Goal: Information Seeking & Learning: Find specific fact

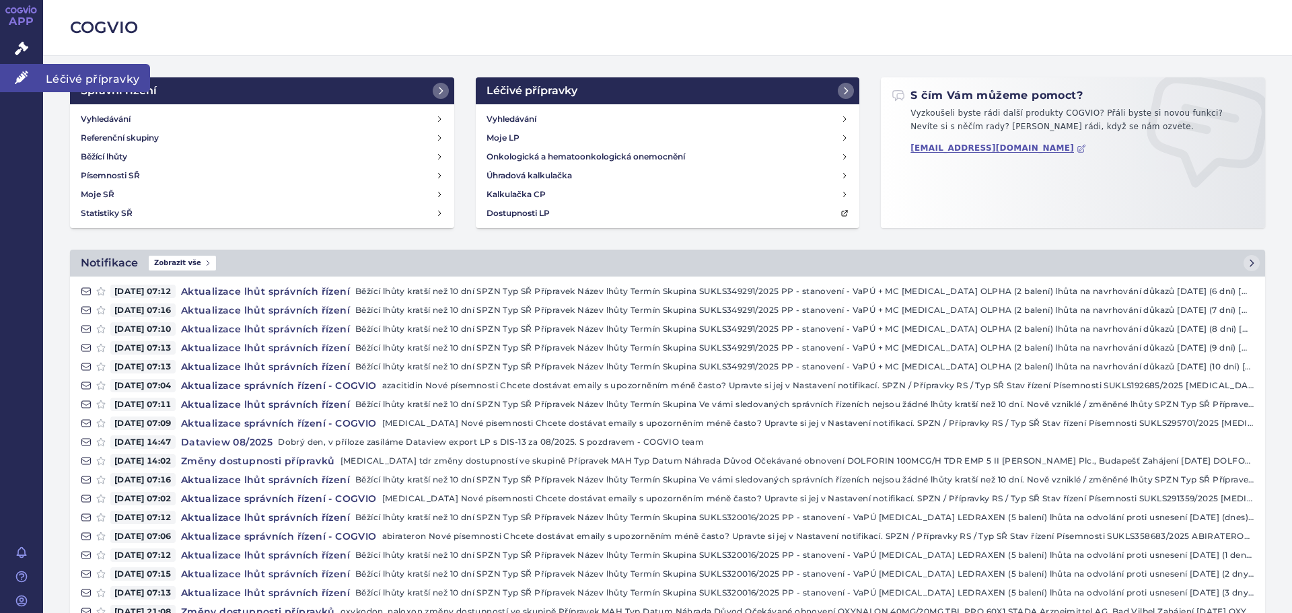
click at [19, 79] on icon at bounding box center [21, 77] width 13 height 13
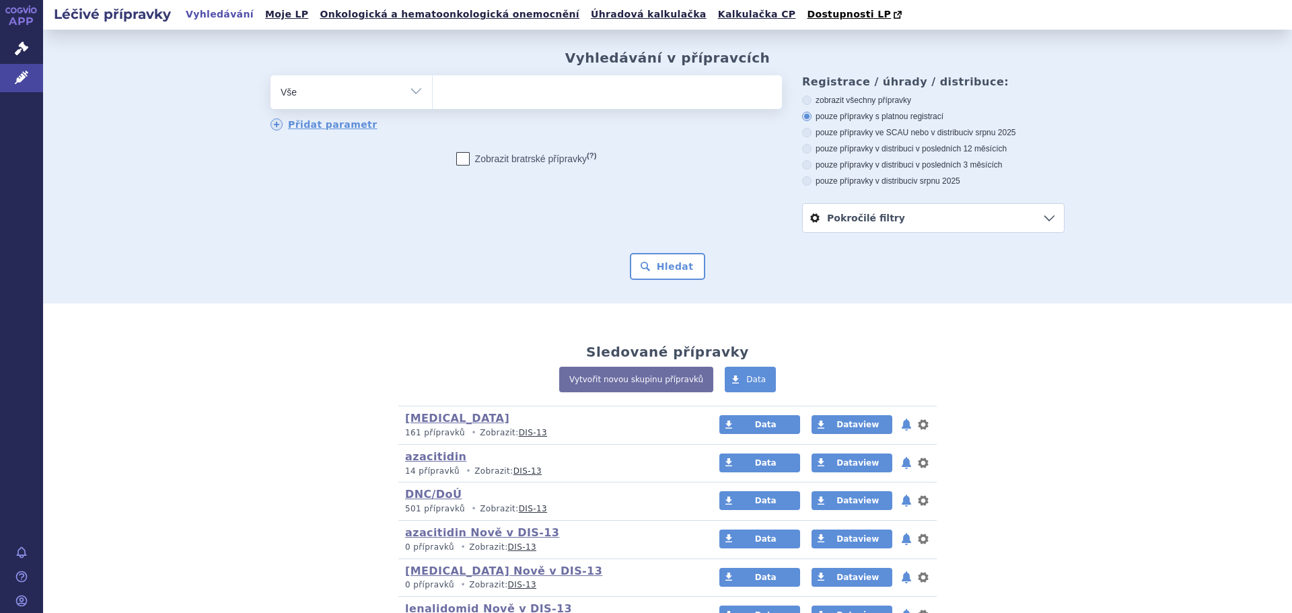
click at [409, 92] on select "Vše Přípravek/SUKL kód MAH VPOIS ATC/Aktivní látka Léková forma Síla" at bounding box center [352, 90] width 162 height 30
select select "filter-atc-group"
click at [271, 76] on select "Vše Přípravek/SUKL kód MAH VPOIS ATC/Aktivní látka Léková forma Síla" at bounding box center [352, 90] width 162 height 30
click at [498, 96] on ul at bounding box center [607, 89] width 349 height 28
click at [433, 96] on select at bounding box center [432, 92] width 1 height 34
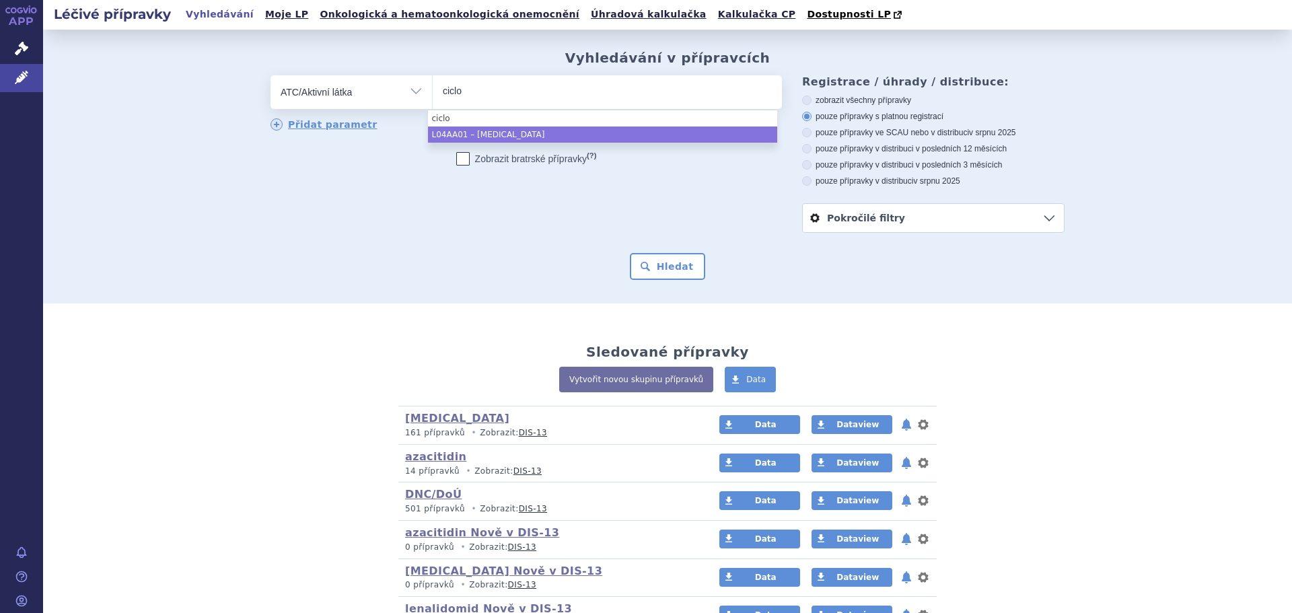
type input "ciclo"
select select "L04AA01"
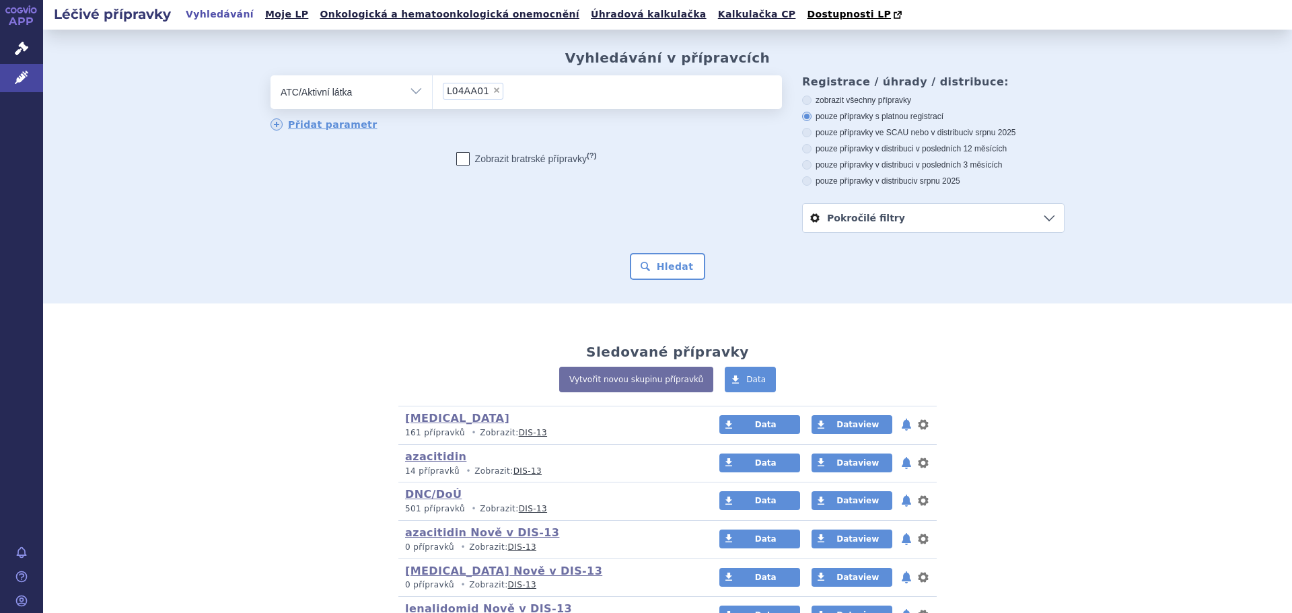
click at [1051, 212] on link "Pokročilé filtry" at bounding box center [933, 218] width 261 height 28
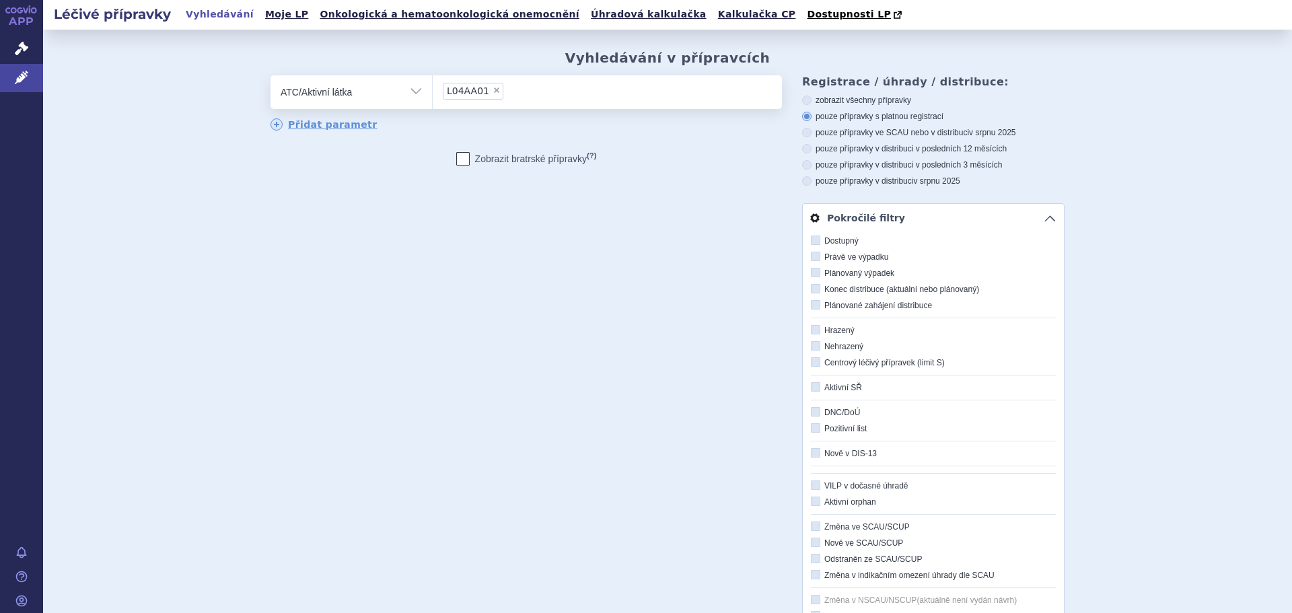
click at [811, 259] on icon at bounding box center [815, 256] width 9 height 9
click at [812, 259] on input "Právě ve výpadku" at bounding box center [816, 257] width 9 height 9
checkbox input "true"
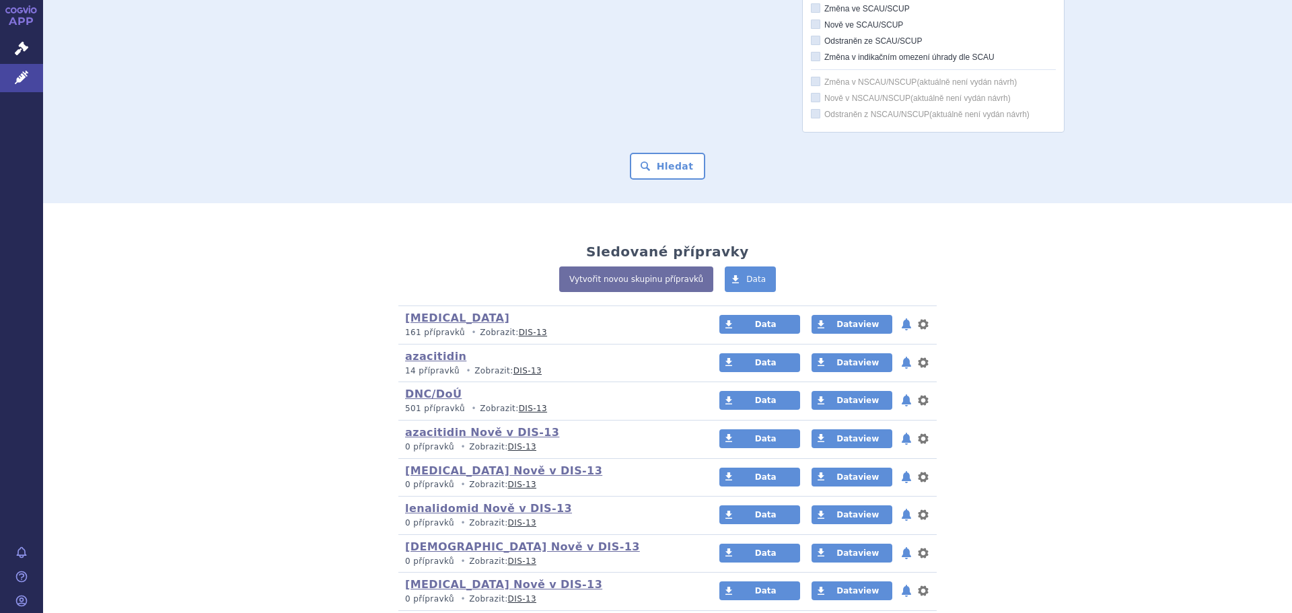
scroll to position [542, 0]
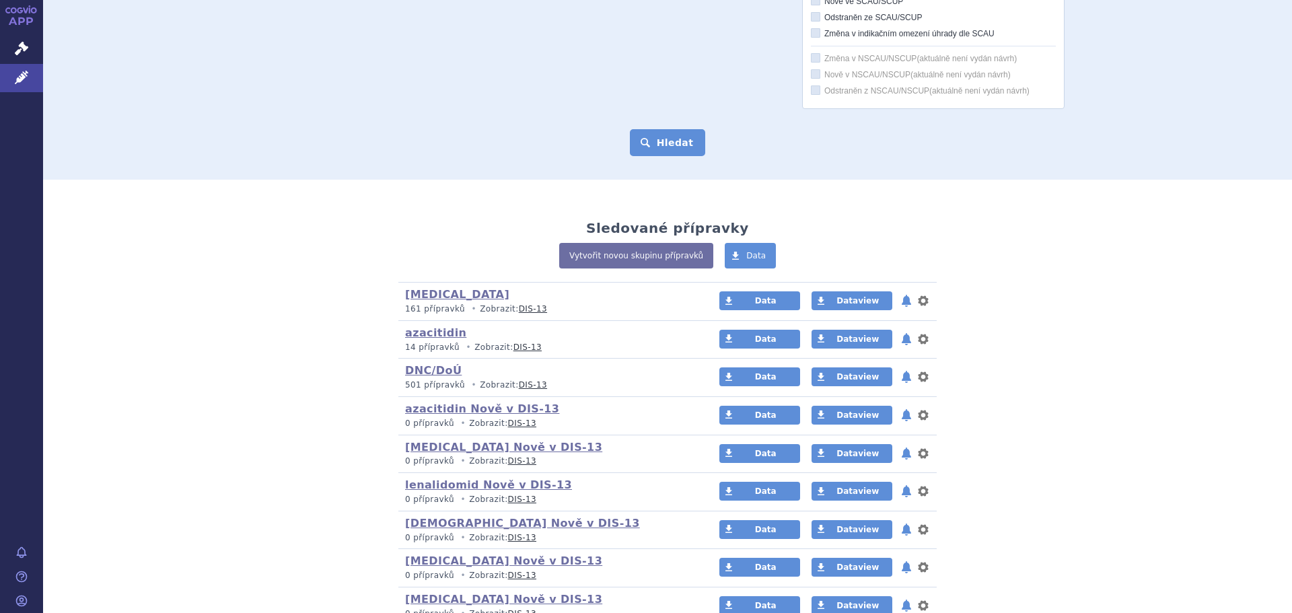
click at [679, 145] on button "Hledat" at bounding box center [668, 142] width 76 height 27
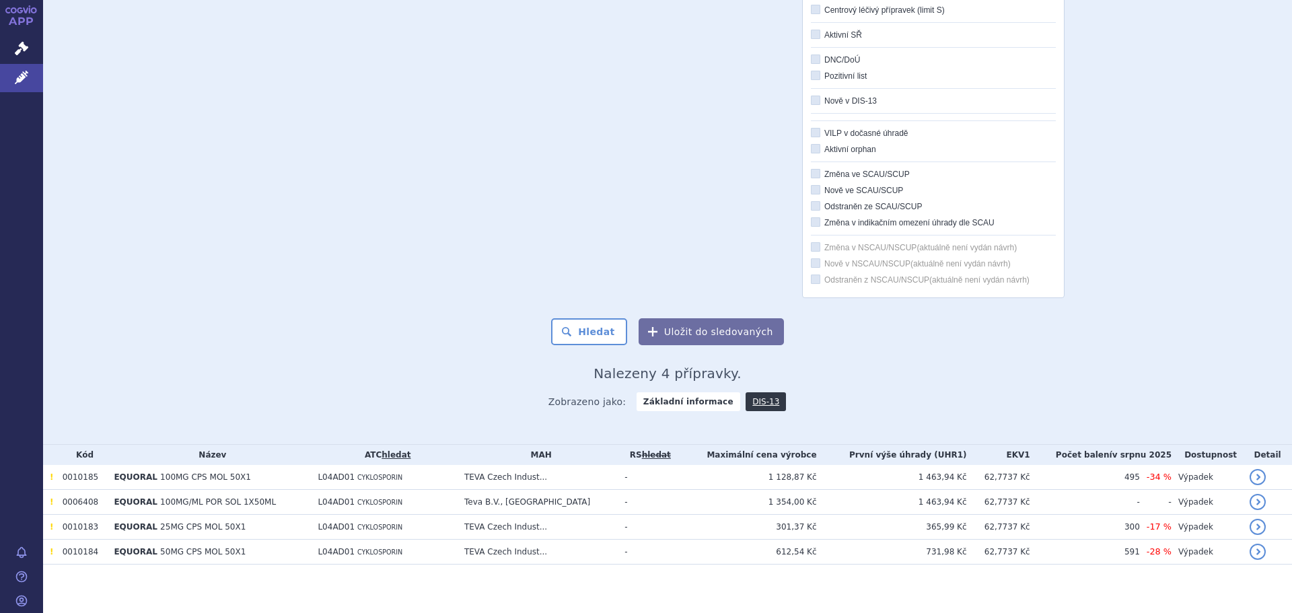
scroll to position [359, 0]
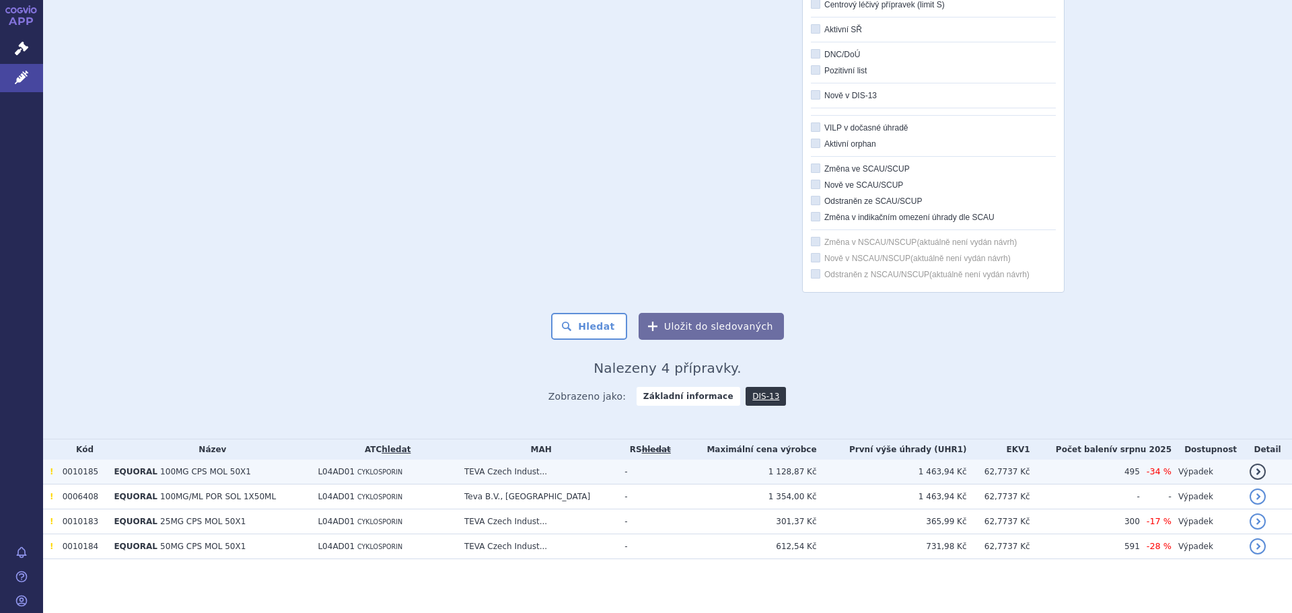
click at [194, 474] on span "100MG CPS MOL 50X1" at bounding box center [205, 471] width 91 height 9
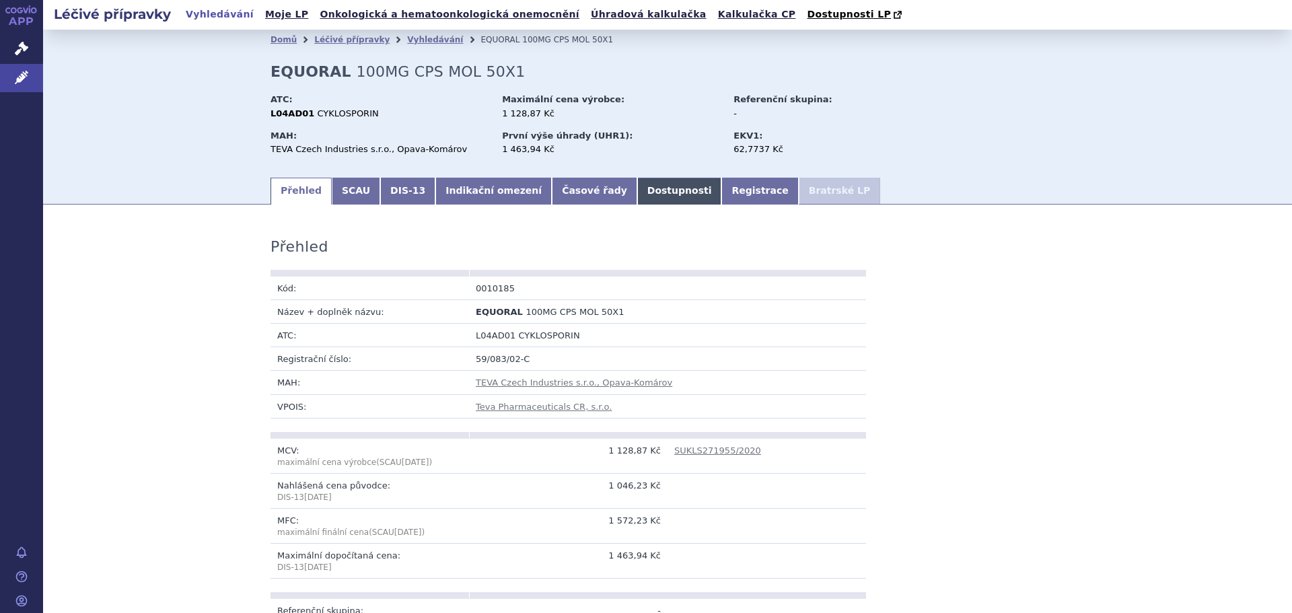
click at [637, 197] on link "Dostupnosti" at bounding box center [679, 191] width 85 height 27
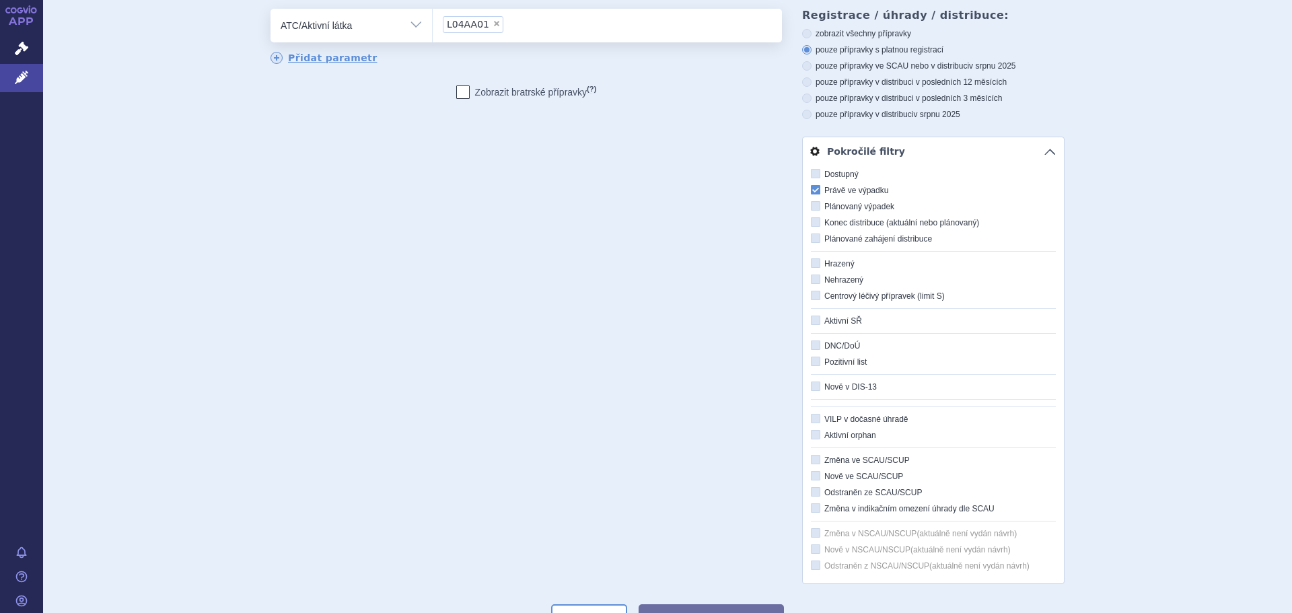
scroll to position [359, 0]
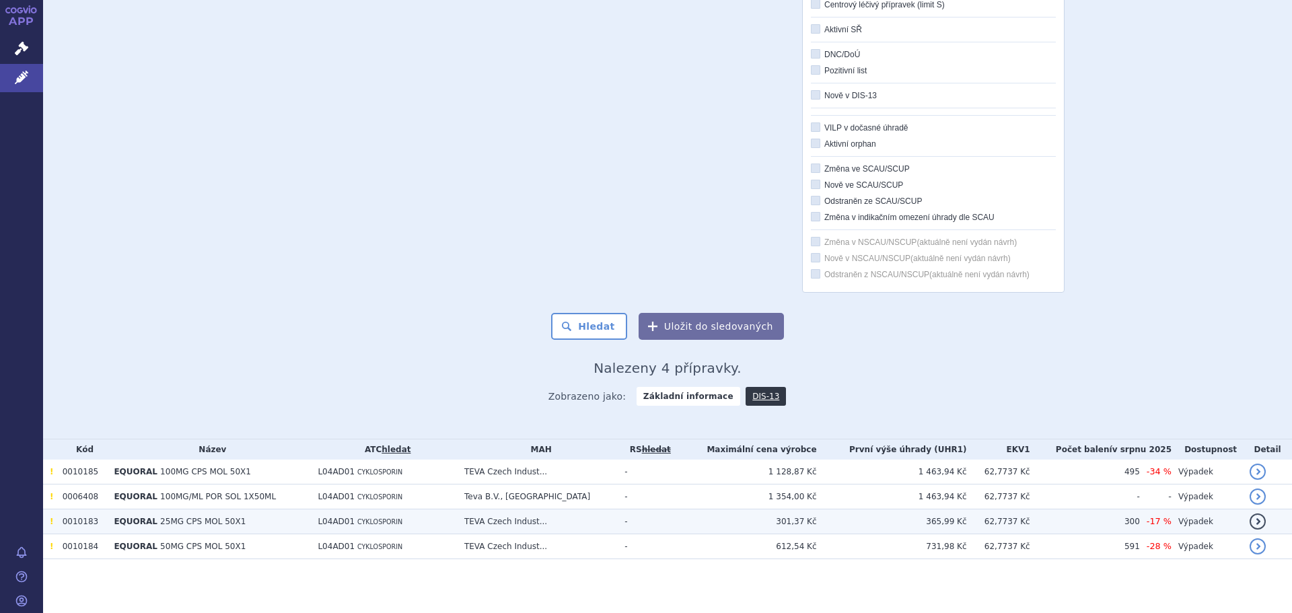
click at [178, 520] on span "25MG CPS MOL 50X1" at bounding box center [202, 521] width 85 height 9
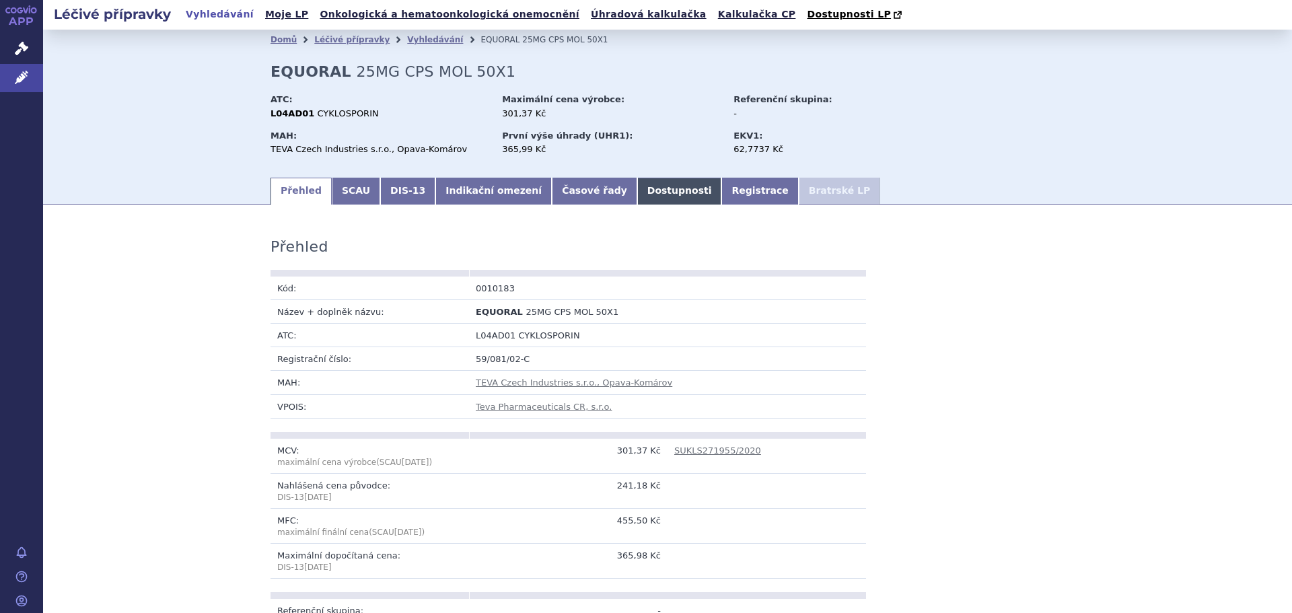
click at [637, 196] on link "Dostupnosti" at bounding box center [679, 191] width 85 height 27
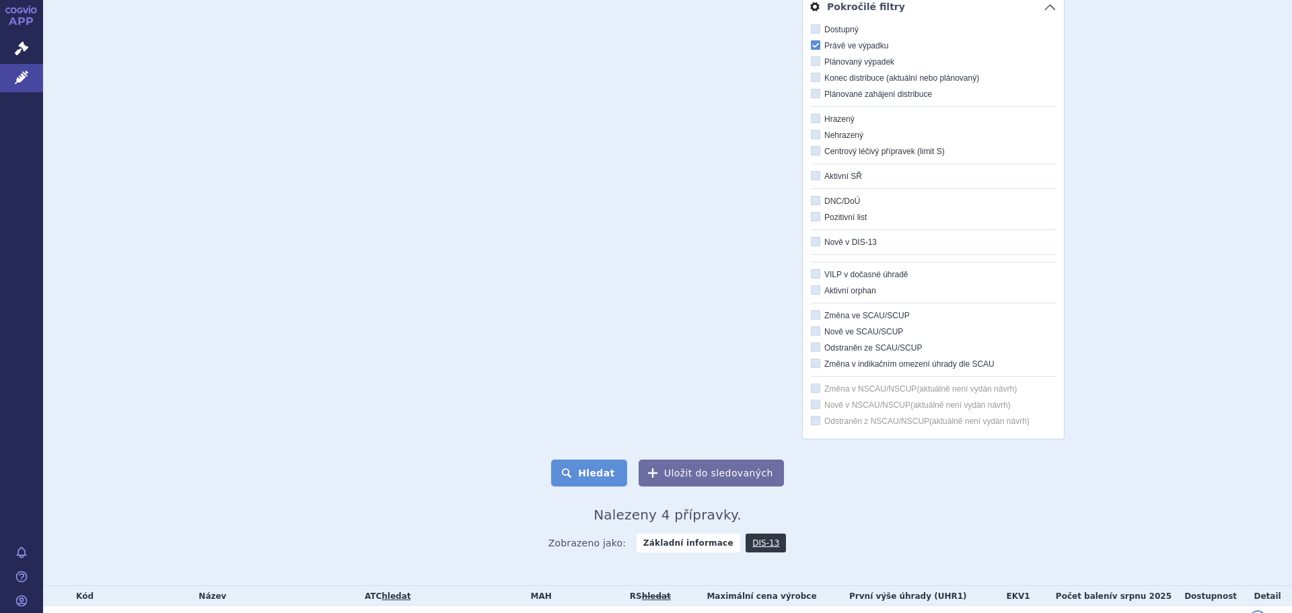
scroll to position [359, 0]
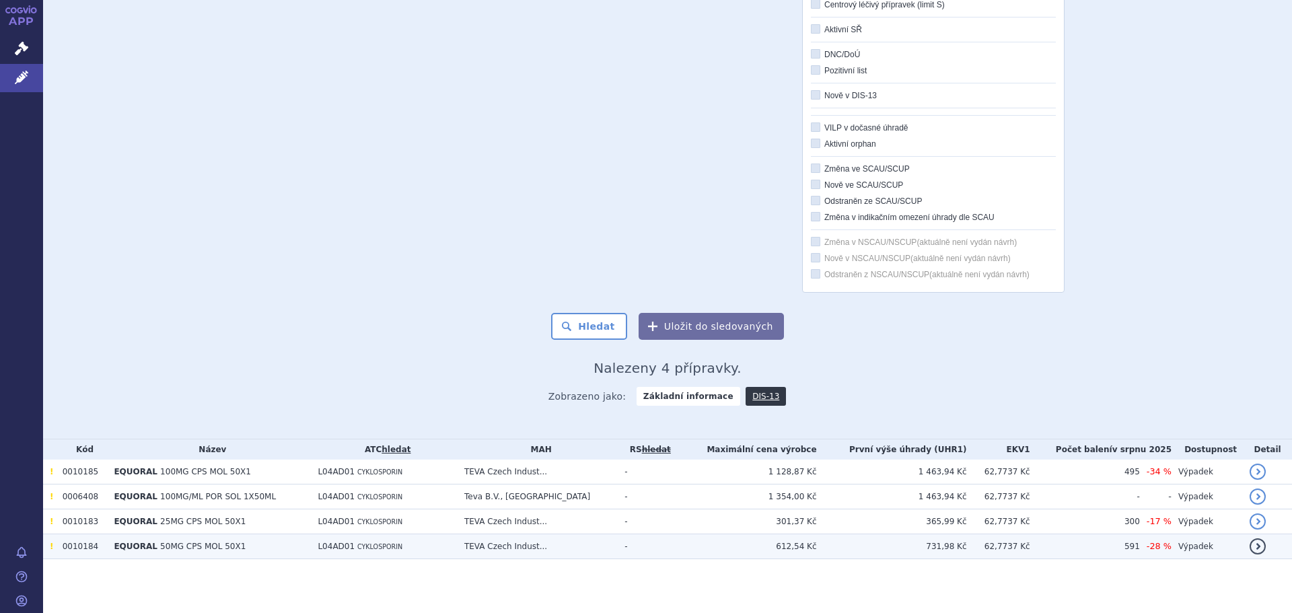
click at [184, 551] on span "50MG CPS MOL 50X1" at bounding box center [202, 546] width 85 height 9
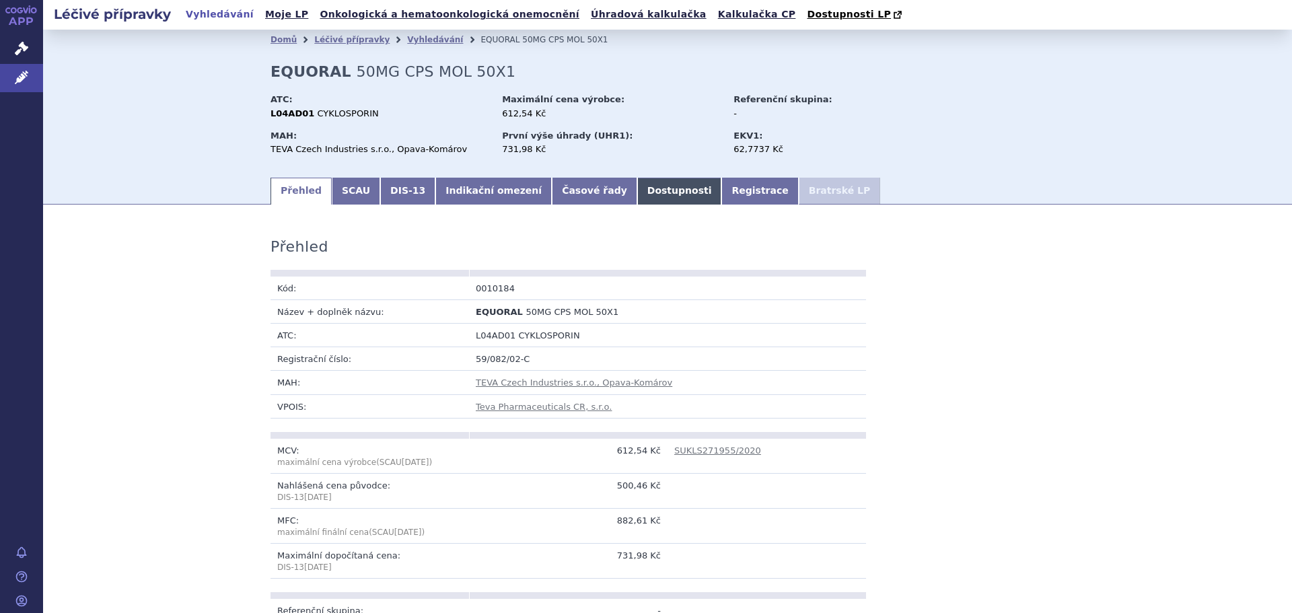
click at [637, 191] on link "Dostupnosti" at bounding box center [679, 191] width 85 height 27
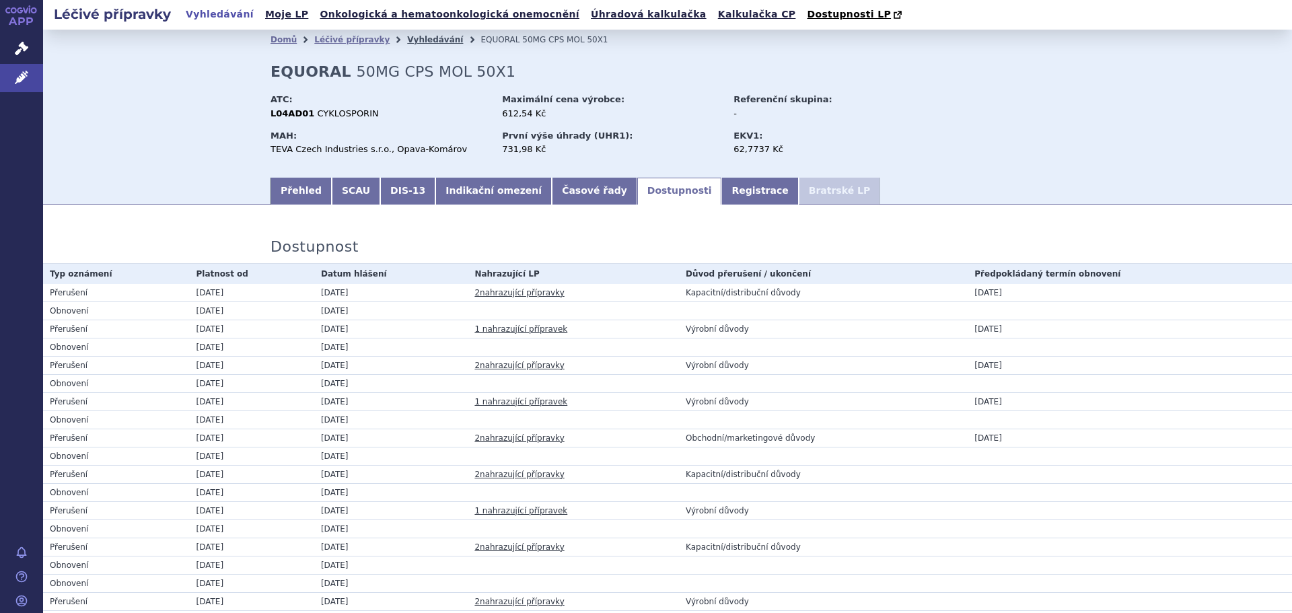
click at [407, 42] on link "Vyhledávání" at bounding box center [435, 39] width 56 height 9
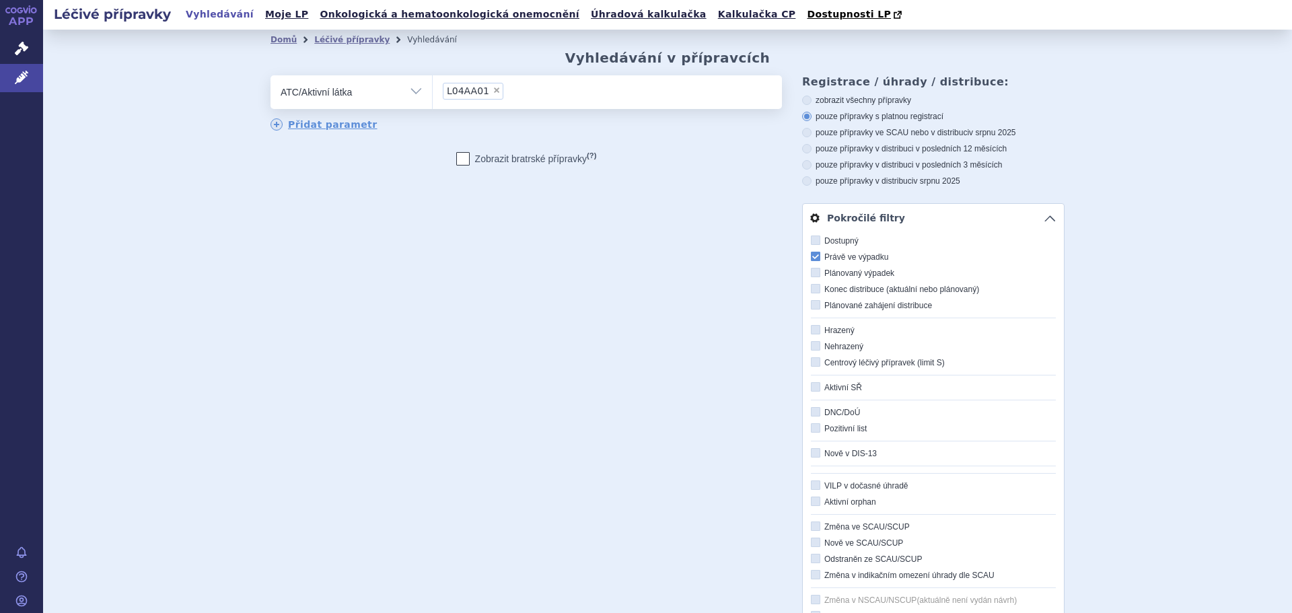
click at [493, 91] on span "×" at bounding box center [497, 90] width 8 height 8
click at [433, 91] on select "L04AA01" at bounding box center [432, 92] width 1 height 34
select select
click at [487, 91] on ul at bounding box center [607, 89] width 349 height 28
click at [433, 91] on select at bounding box center [432, 92] width 1 height 34
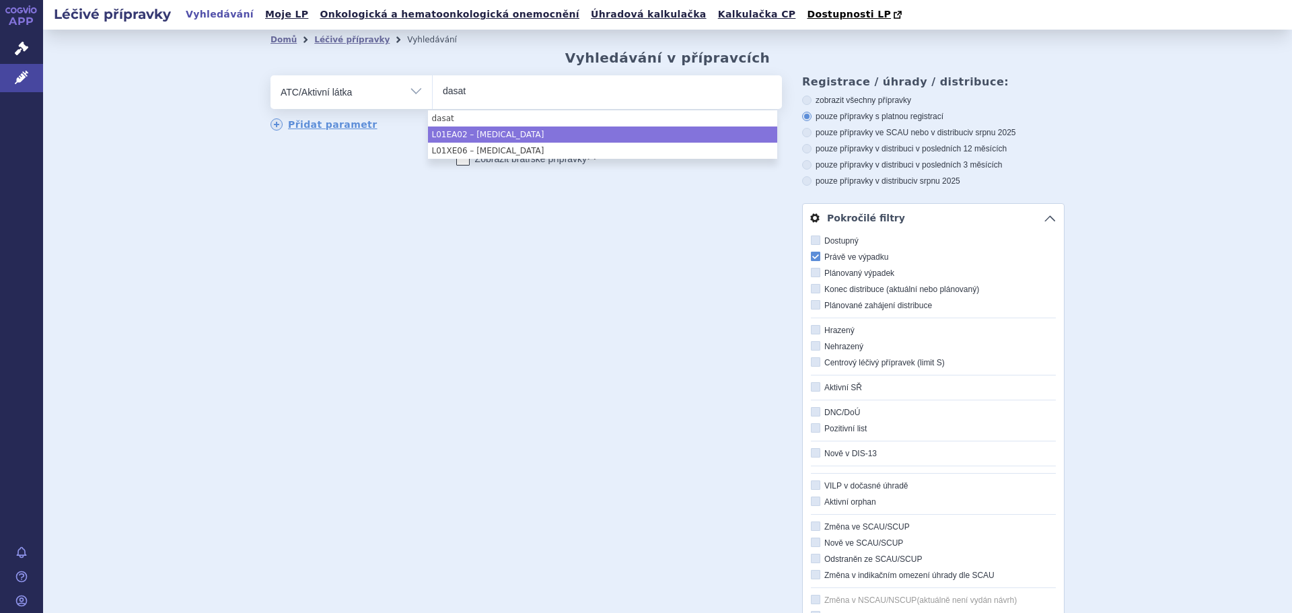
type input "dasat"
select select "L01EA02"
type input "dasat"
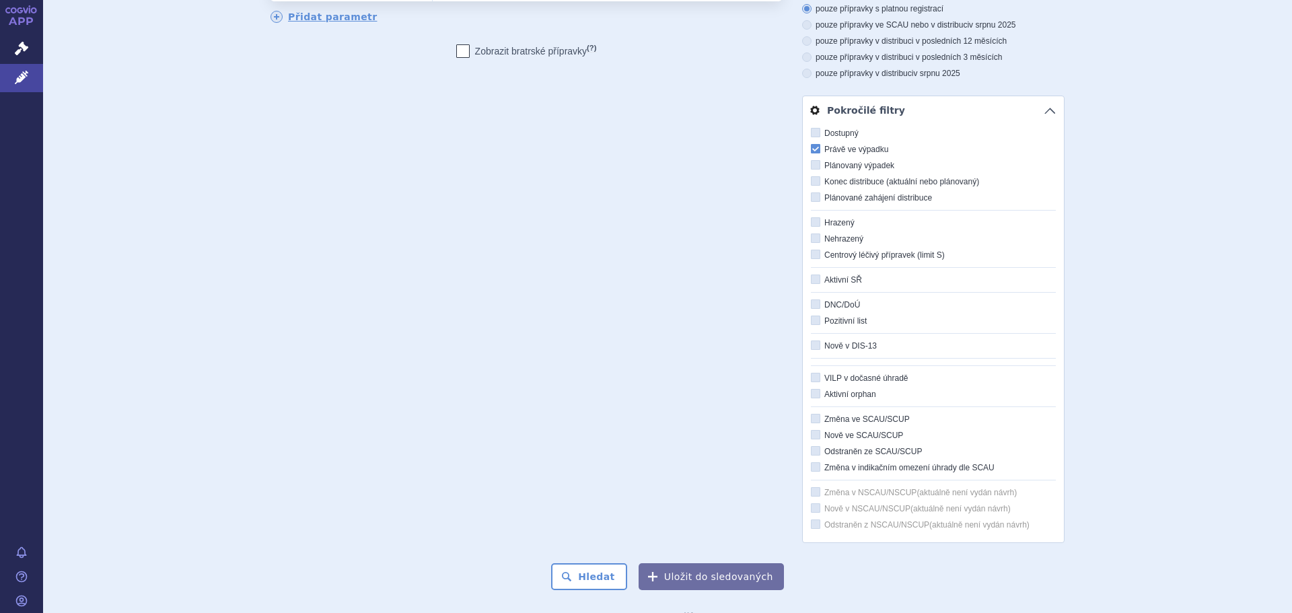
scroll to position [359, 0]
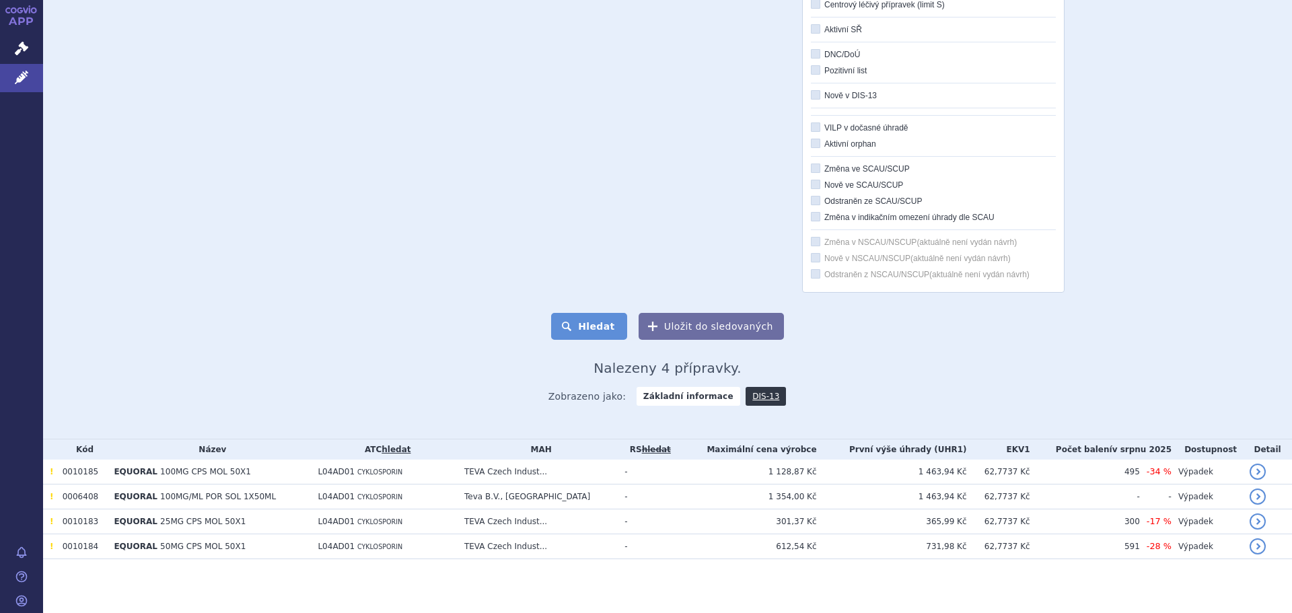
click at [588, 326] on button "Hledat" at bounding box center [589, 326] width 76 height 27
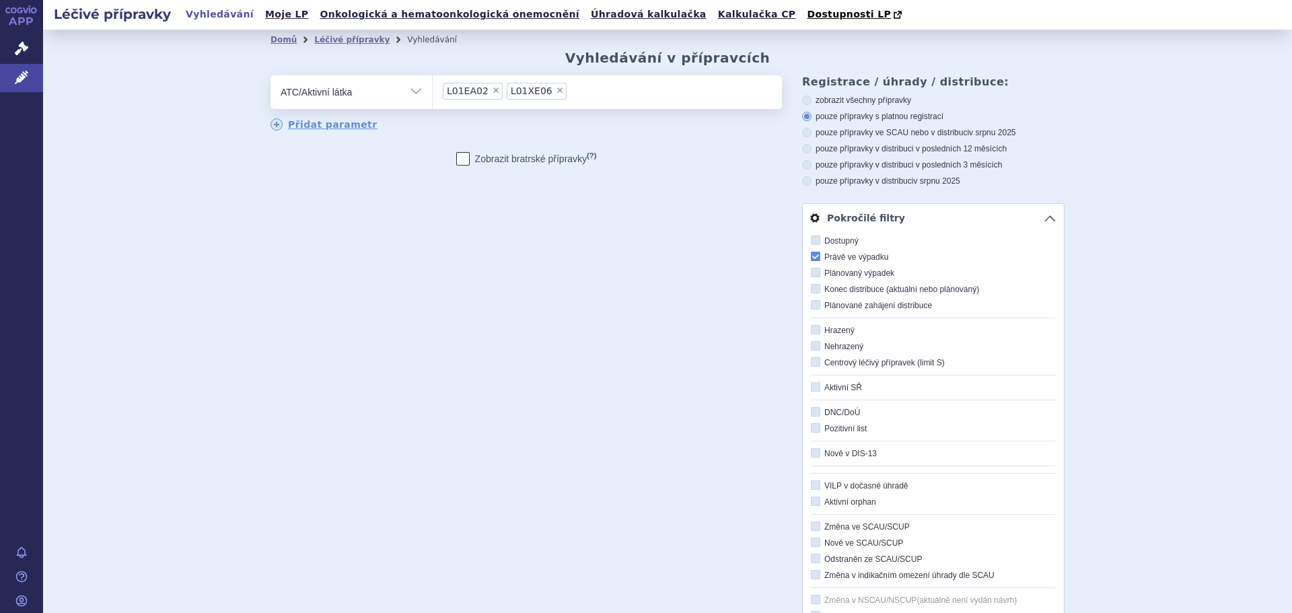
click at [813, 254] on icon at bounding box center [815, 256] width 9 height 9
click at [813, 254] on input "Právě ve výpadku" at bounding box center [816, 257] width 9 height 9
checkbox input "false"
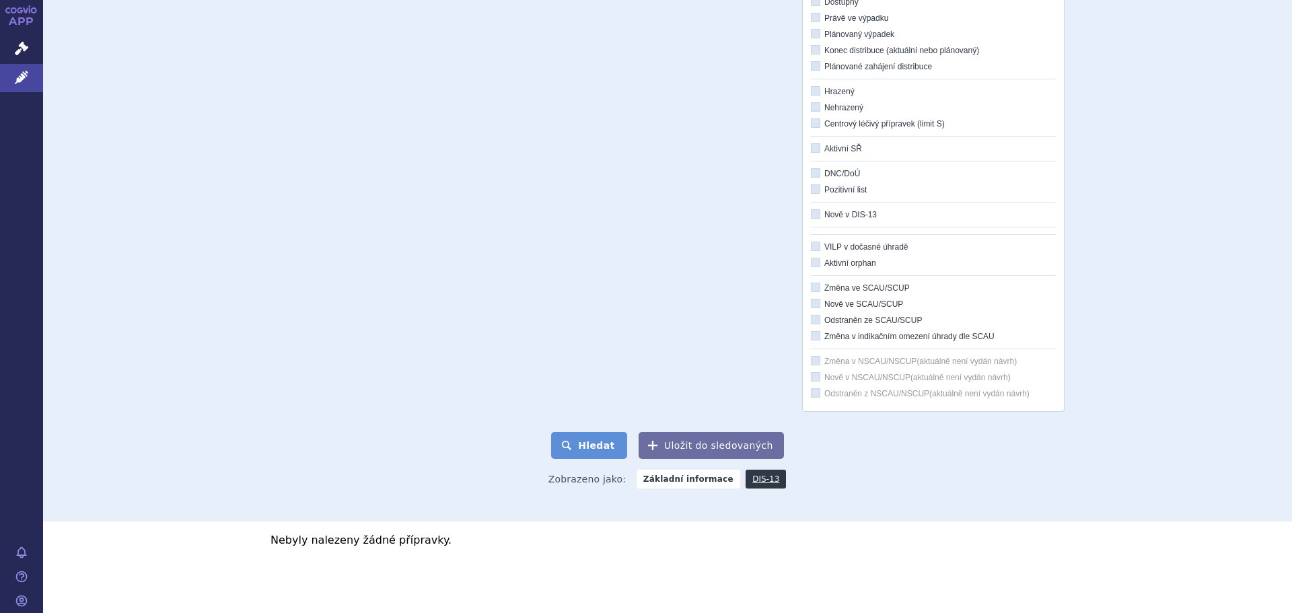
click at [582, 440] on button "Hledat" at bounding box center [589, 445] width 76 height 27
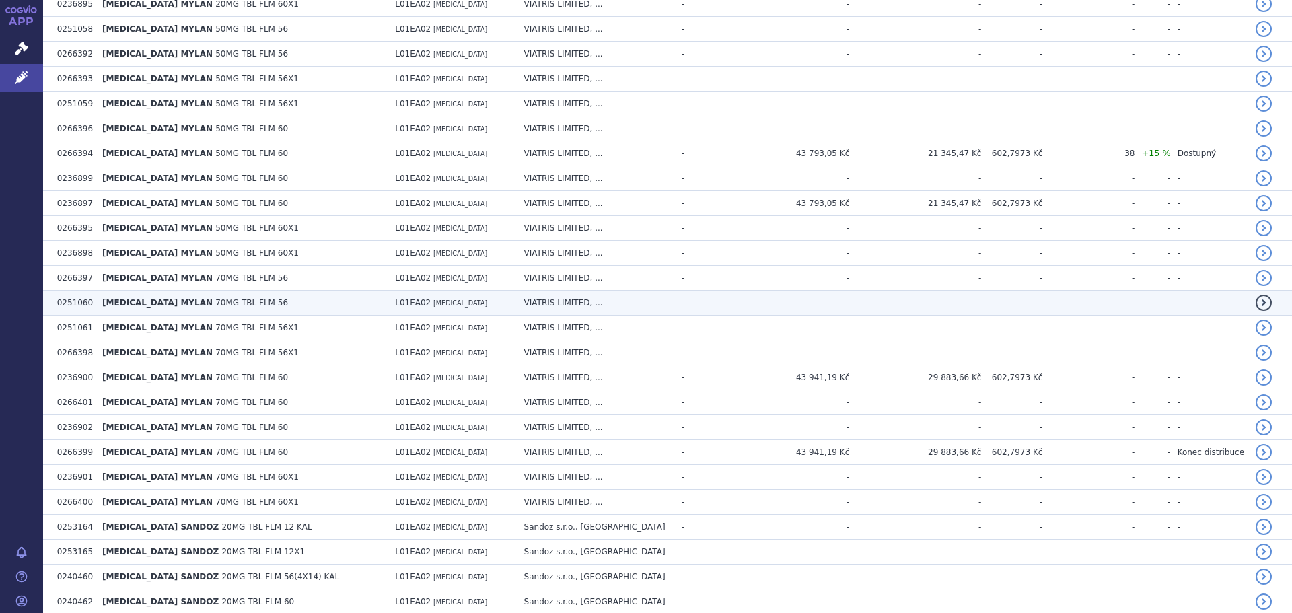
scroll to position [2376, 0]
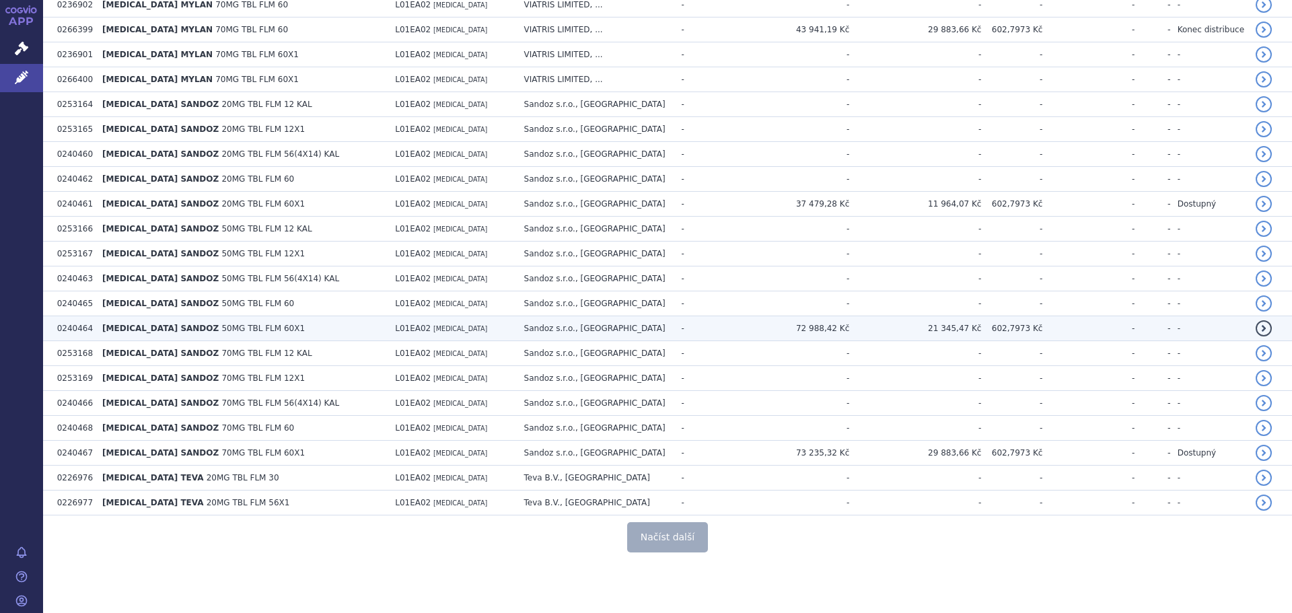
click at [251, 331] on span "50MG TBL FLM 60X1" at bounding box center [262, 328] width 83 height 9
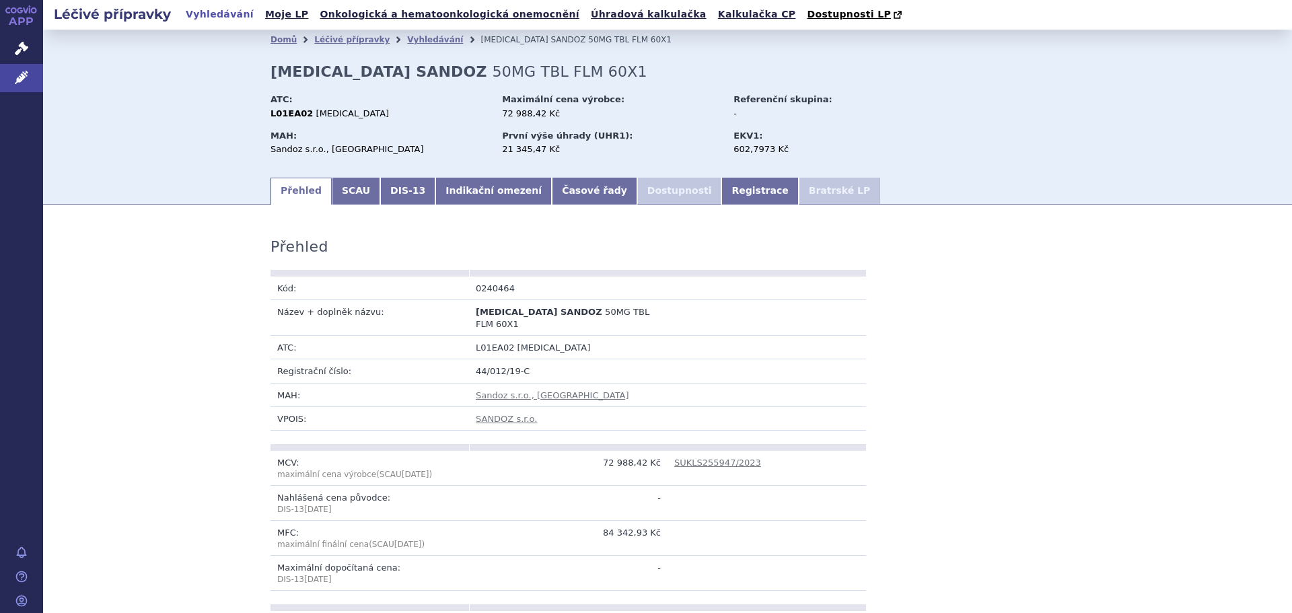
click at [637, 189] on li "Dostupnosti" at bounding box center [679, 191] width 85 height 27
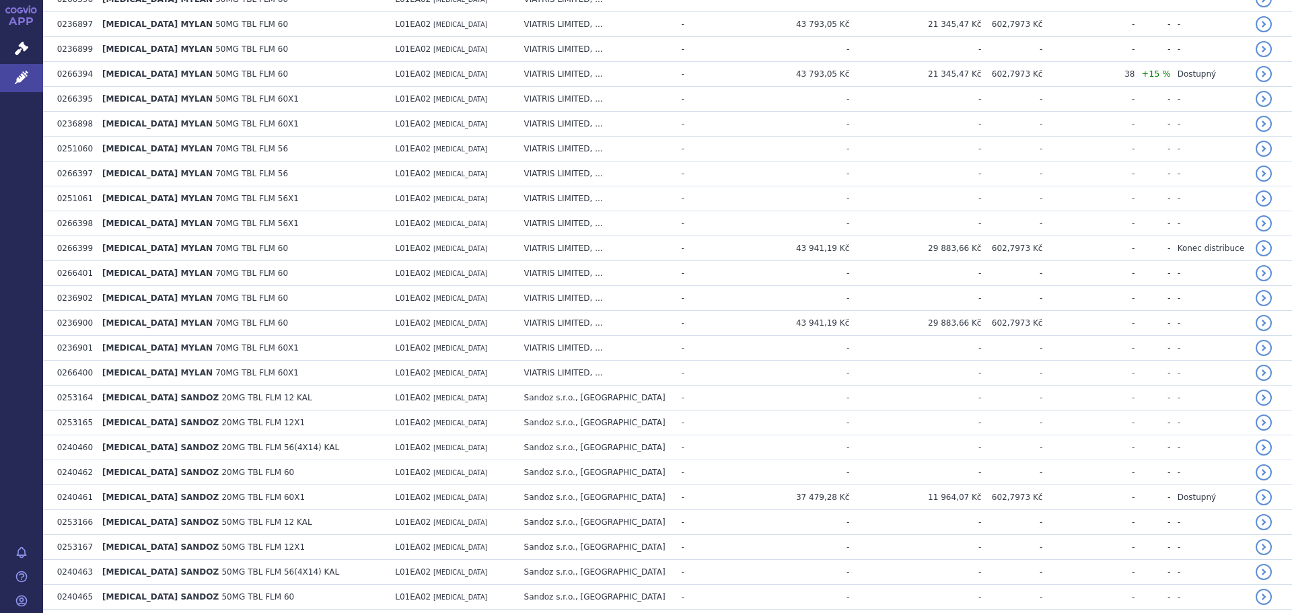
scroll to position [2376, 0]
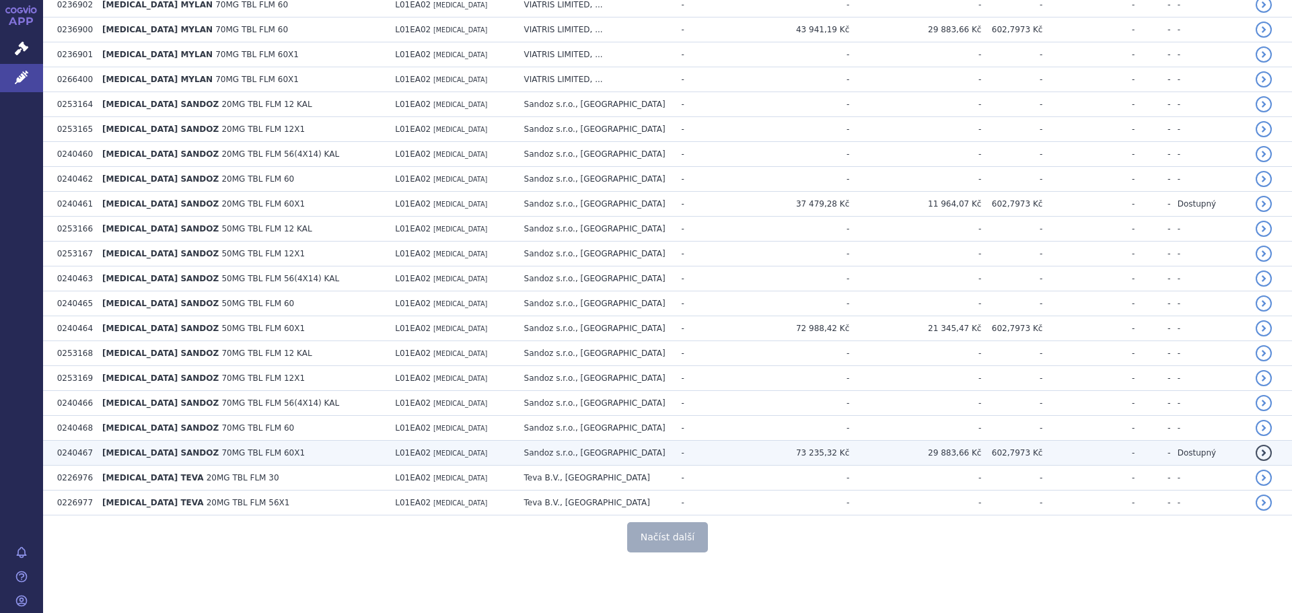
click at [592, 450] on td "Sandoz s.r.o., [GEOGRAPHIC_DATA]" at bounding box center [597, 453] width 158 height 25
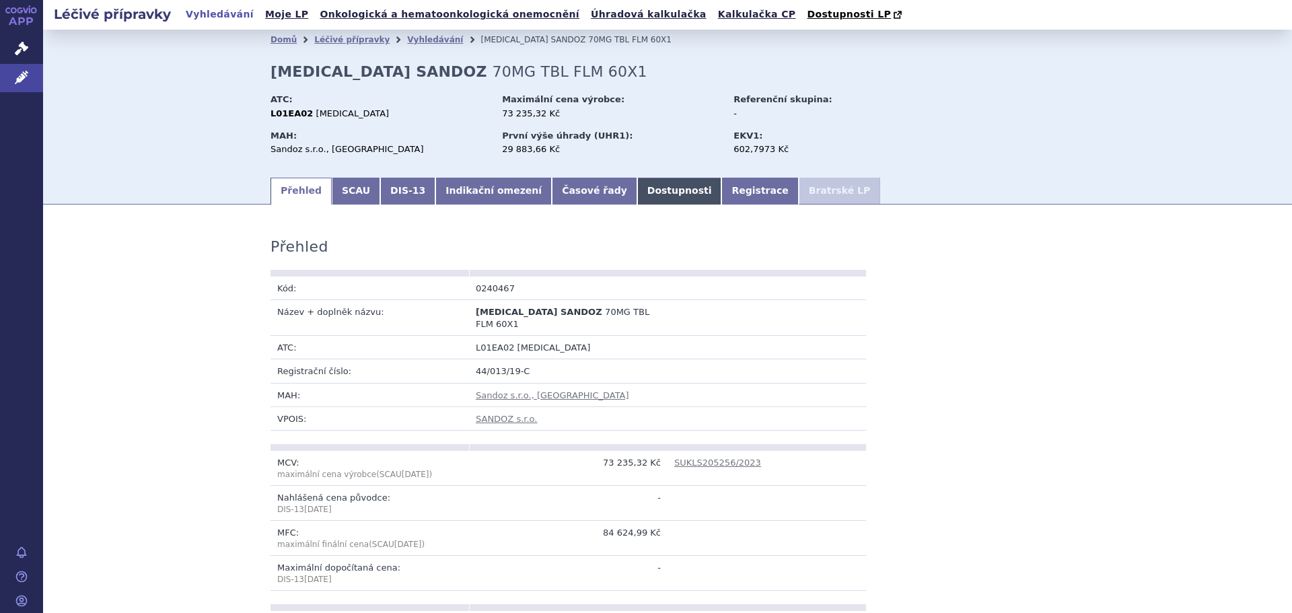
click at [637, 194] on link "Dostupnosti" at bounding box center [679, 191] width 85 height 27
